Goal: Task Accomplishment & Management: Manage account settings

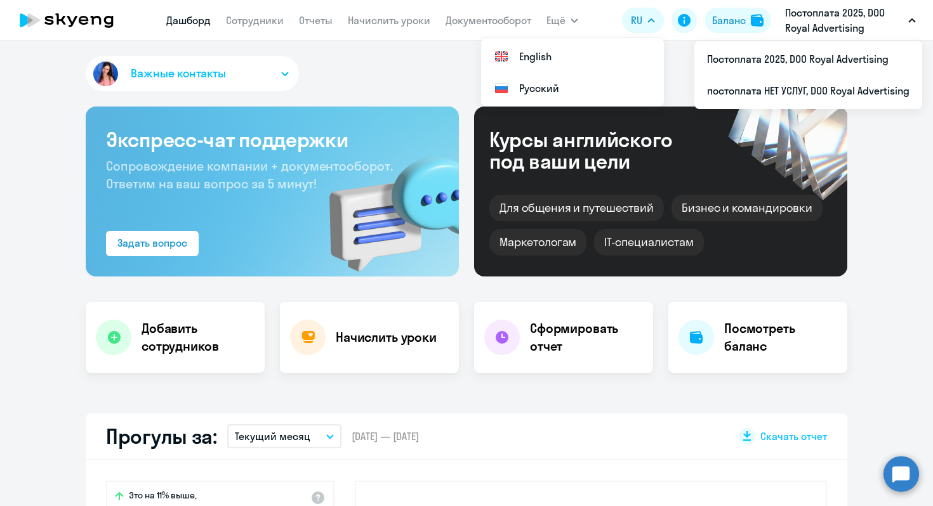
select select "30"
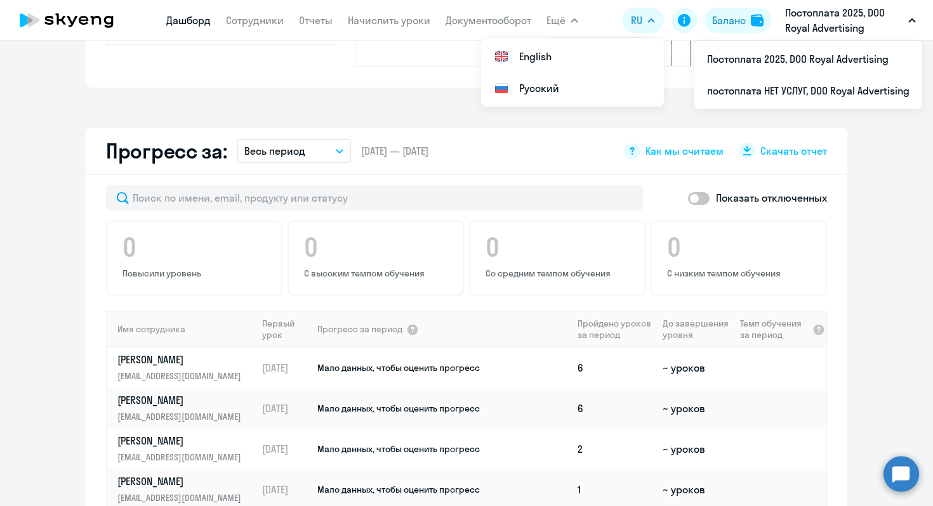
click at [255, 27] on app-menu-item-link "Сотрудники" at bounding box center [255, 21] width 58 height 16
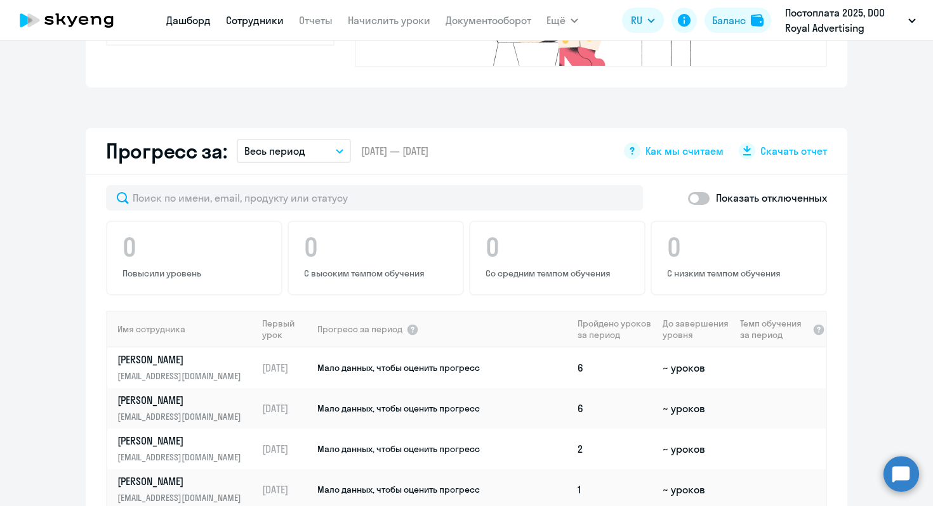
click at [248, 24] on link "Сотрудники" at bounding box center [255, 20] width 58 height 13
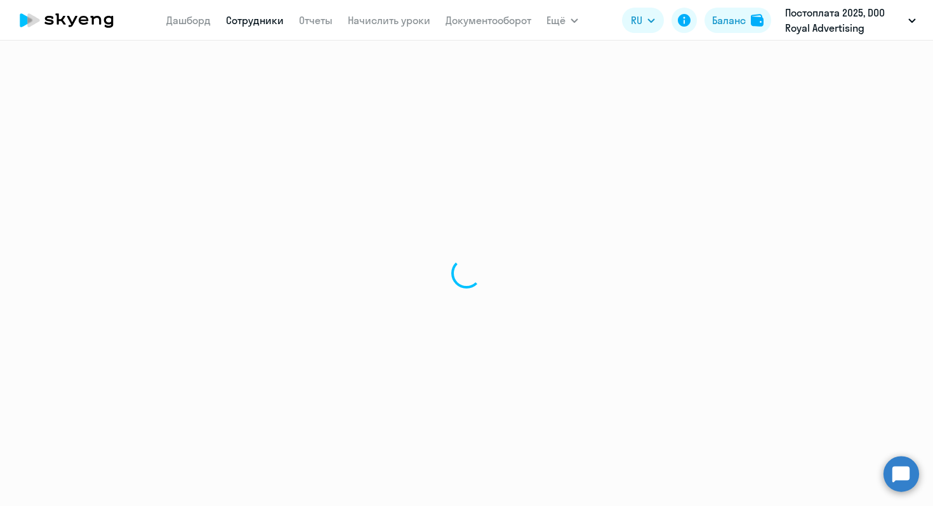
select select "30"
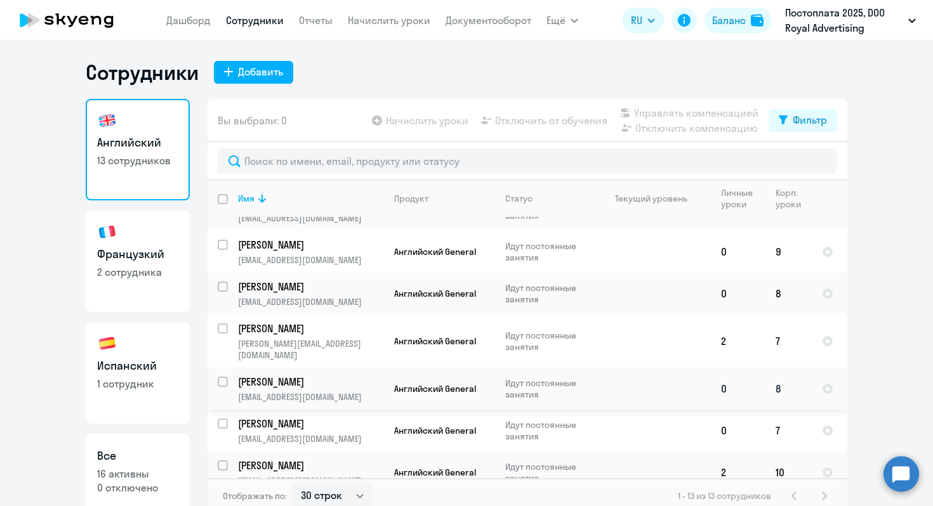
scroll to position [267, 0]
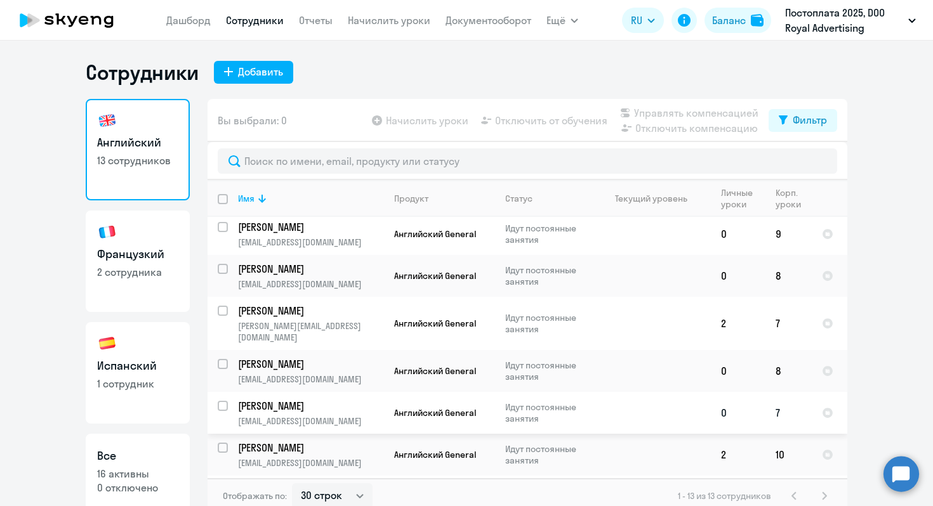
click at [218, 401] on input "select row 41112368" at bounding box center [230, 413] width 25 height 25
checkbox input "true"
click at [554, 124] on span "Отключить от обучения" at bounding box center [551, 120] width 112 height 15
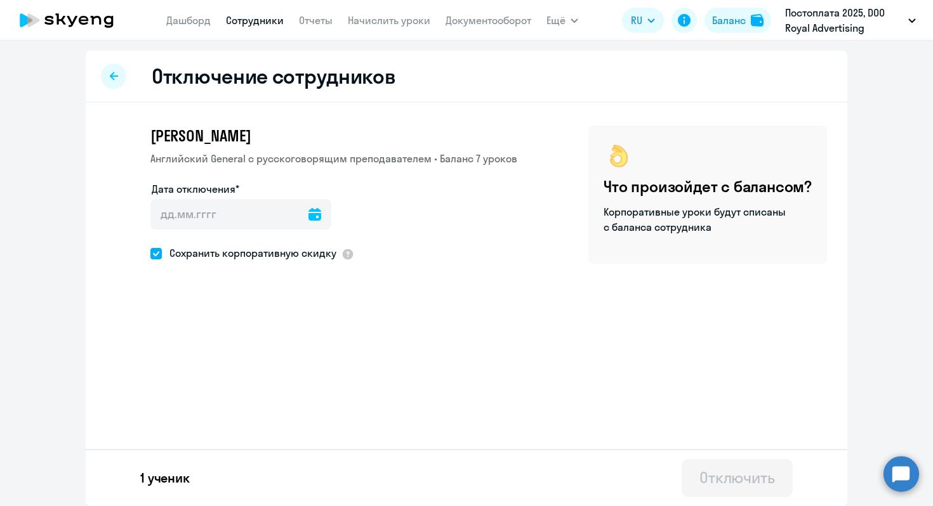
click at [308, 210] on icon at bounding box center [314, 214] width 13 height 13
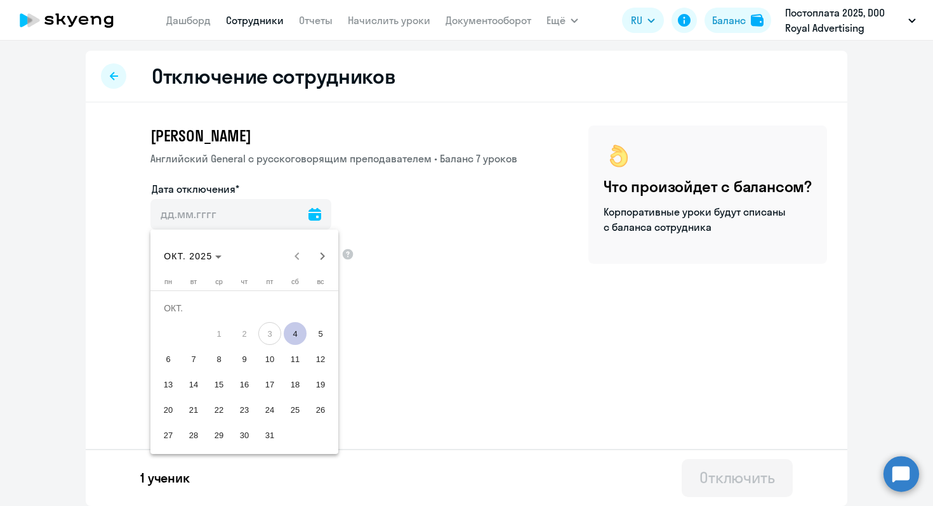
click at [299, 331] on span "4" at bounding box center [295, 333] width 23 height 23
type input "[DATE]"
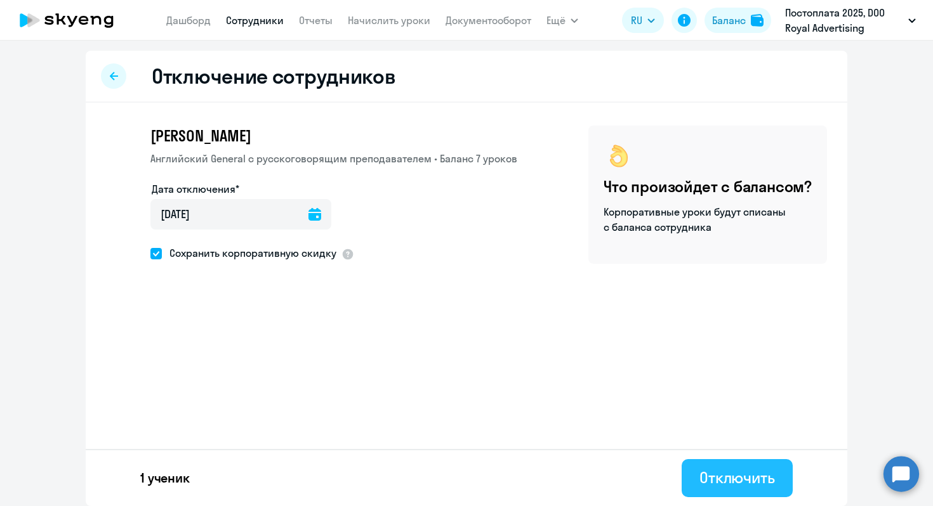
click at [731, 487] on div "Отключить" at bounding box center [737, 478] width 76 height 20
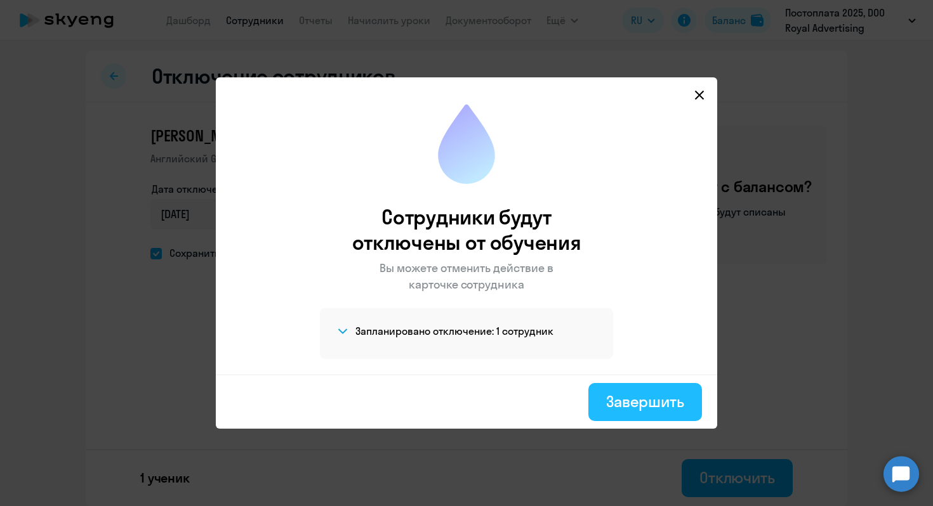
click at [638, 407] on div "Завершить" at bounding box center [645, 402] width 78 height 20
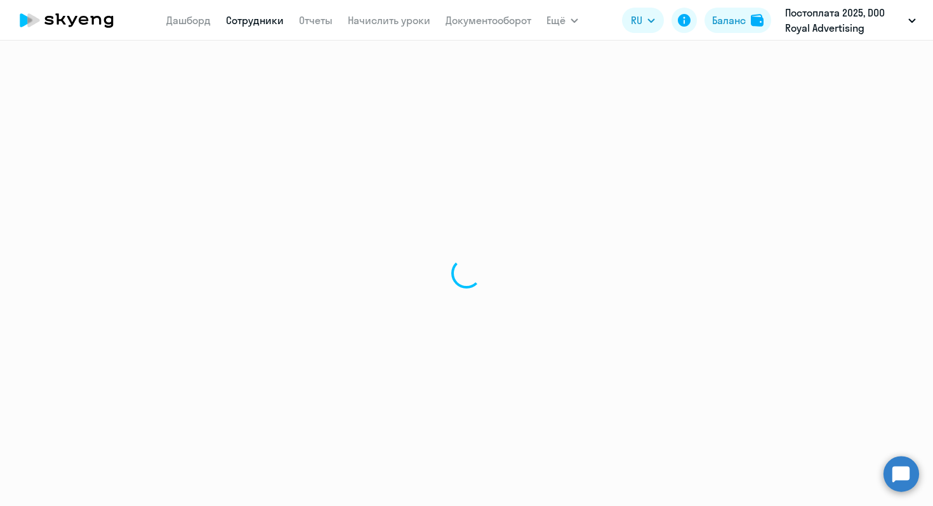
select select "30"
